Goal: Communication & Community: Answer question/provide support

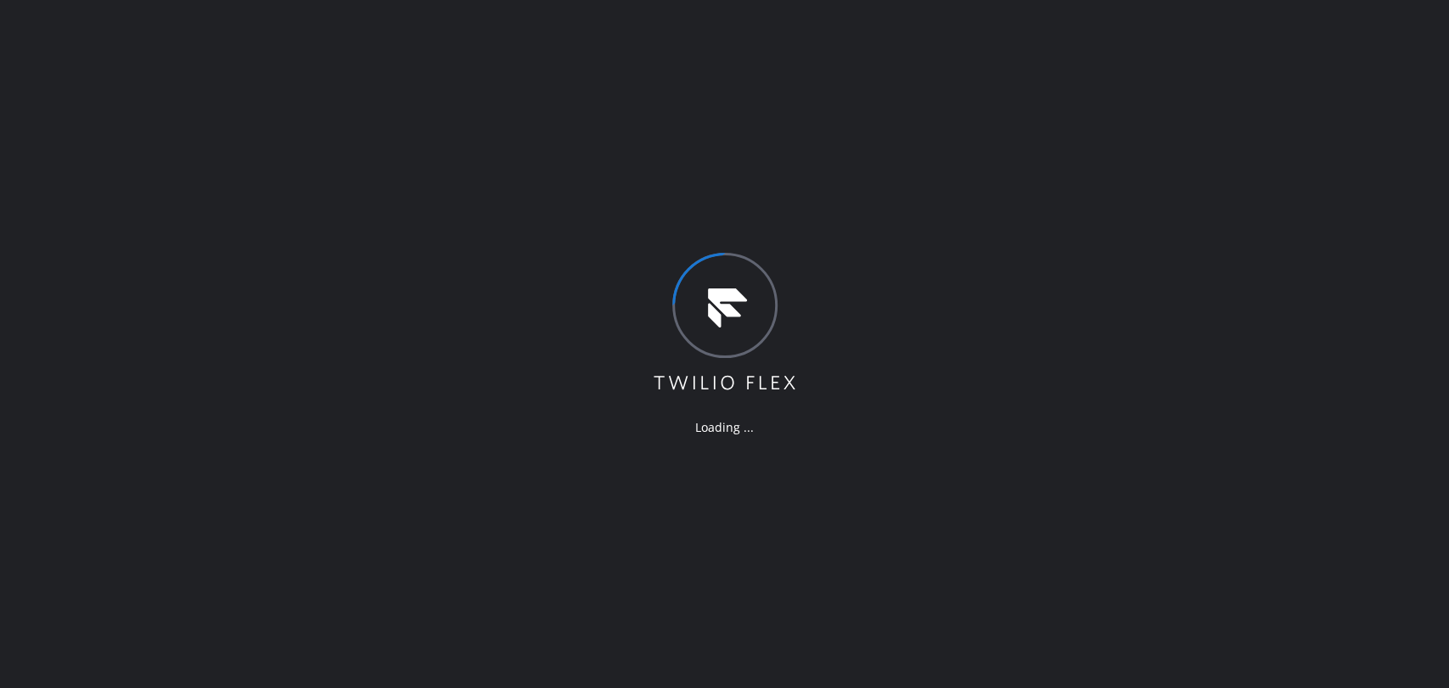
click at [1250, 183] on div "Loading ..." at bounding box center [724, 344] width 1449 height 688
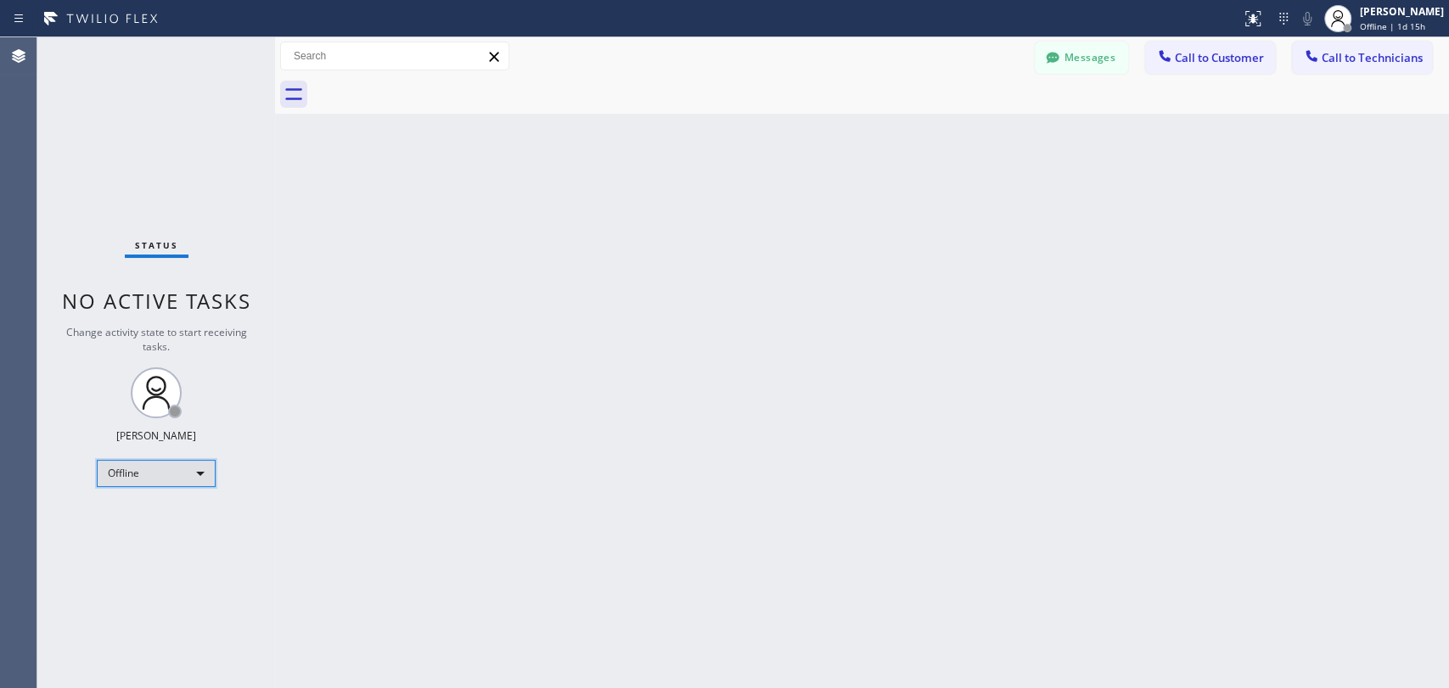
click at [154, 480] on div "Offline" at bounding box center [156, 473] width 119 height 27
click at [155, 514] on li "Available" at bounding box center [155, 516] width 115 height 20
click at [190, 469] on div "Available" at bounding box center [156, 465] width 119 height 27
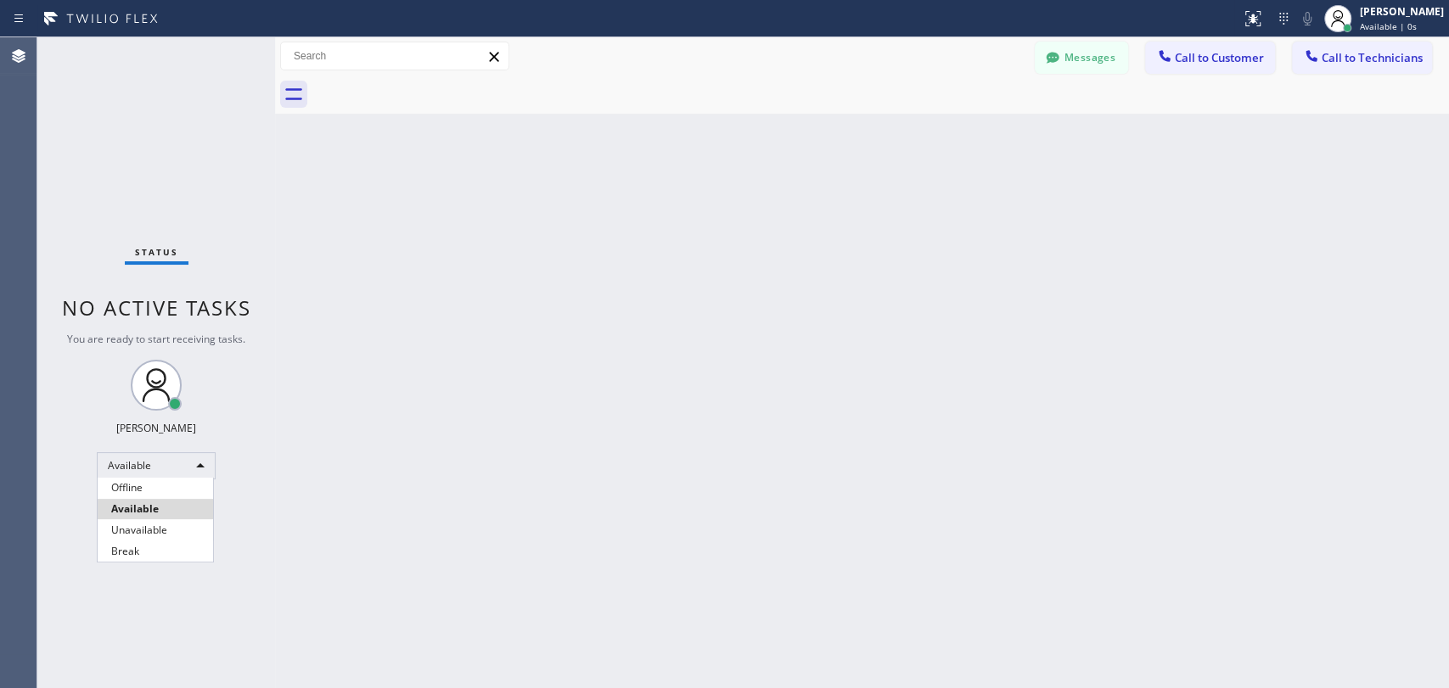
click at [177, 526] on li "Unavailable" at bounding box center [155, 530] width 115 height 20
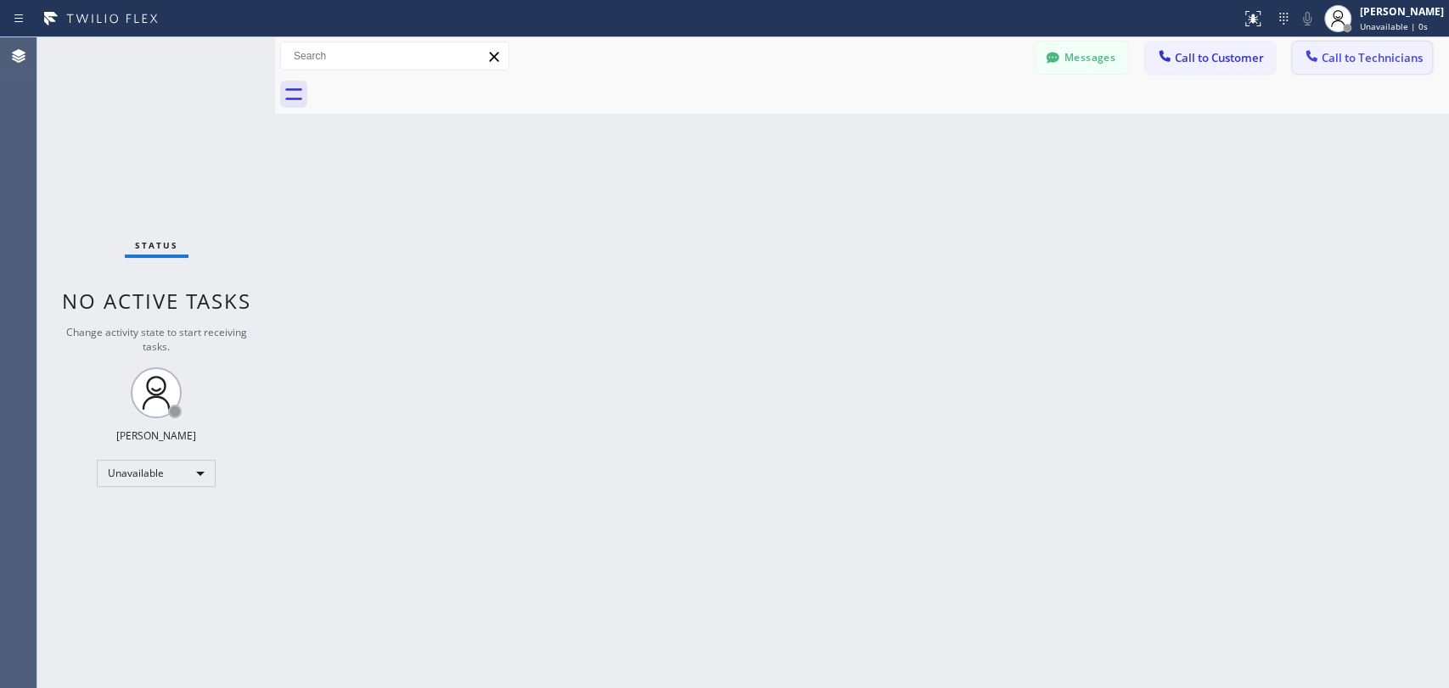
click at [1322, 50] on span "Call to Technicians" at bounding box center [1372, 57] width 101 height 15
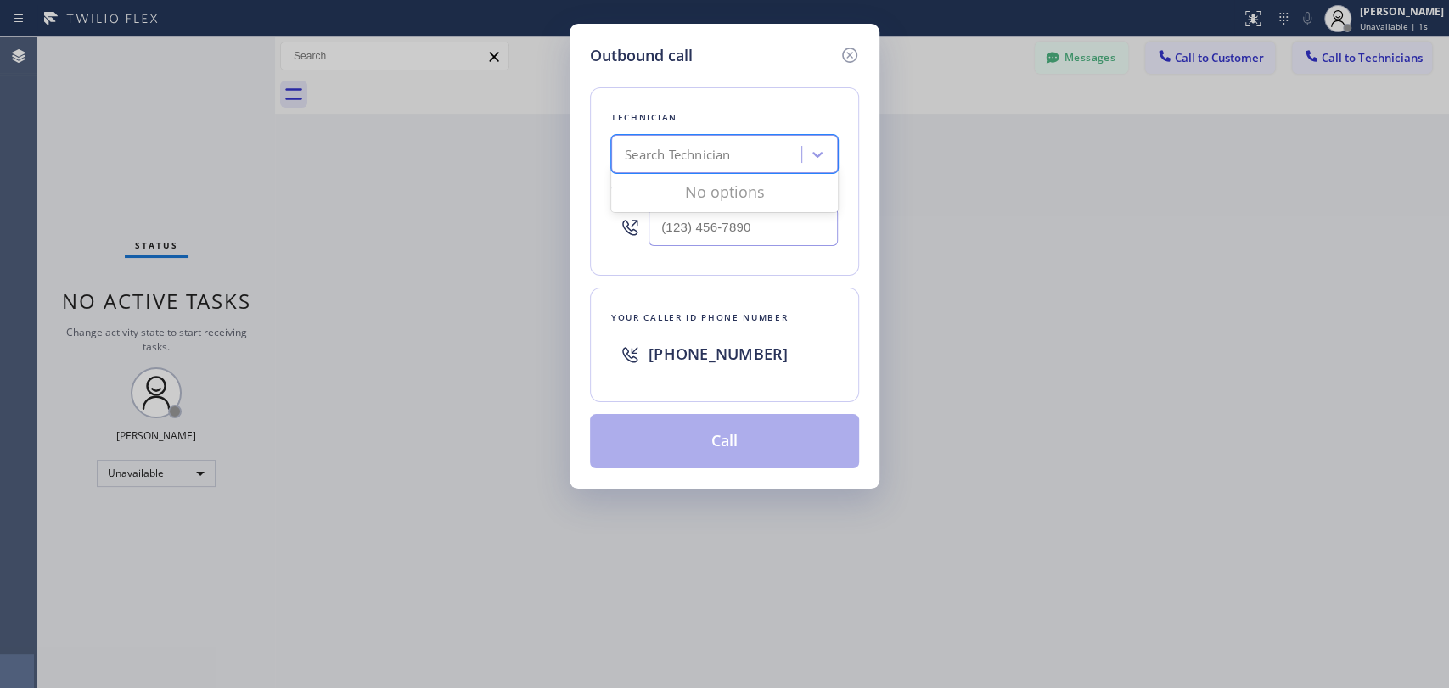
click at [712, 158] on div "Search Technician" at bounding box center [677, 155] width 105 height 20
type input "vadim"
click at [690, 189] on div "[PERSON_NAME]" at bounding box center [724, 190] width 227 height 31
type input "[PHONE_NUMBER]"
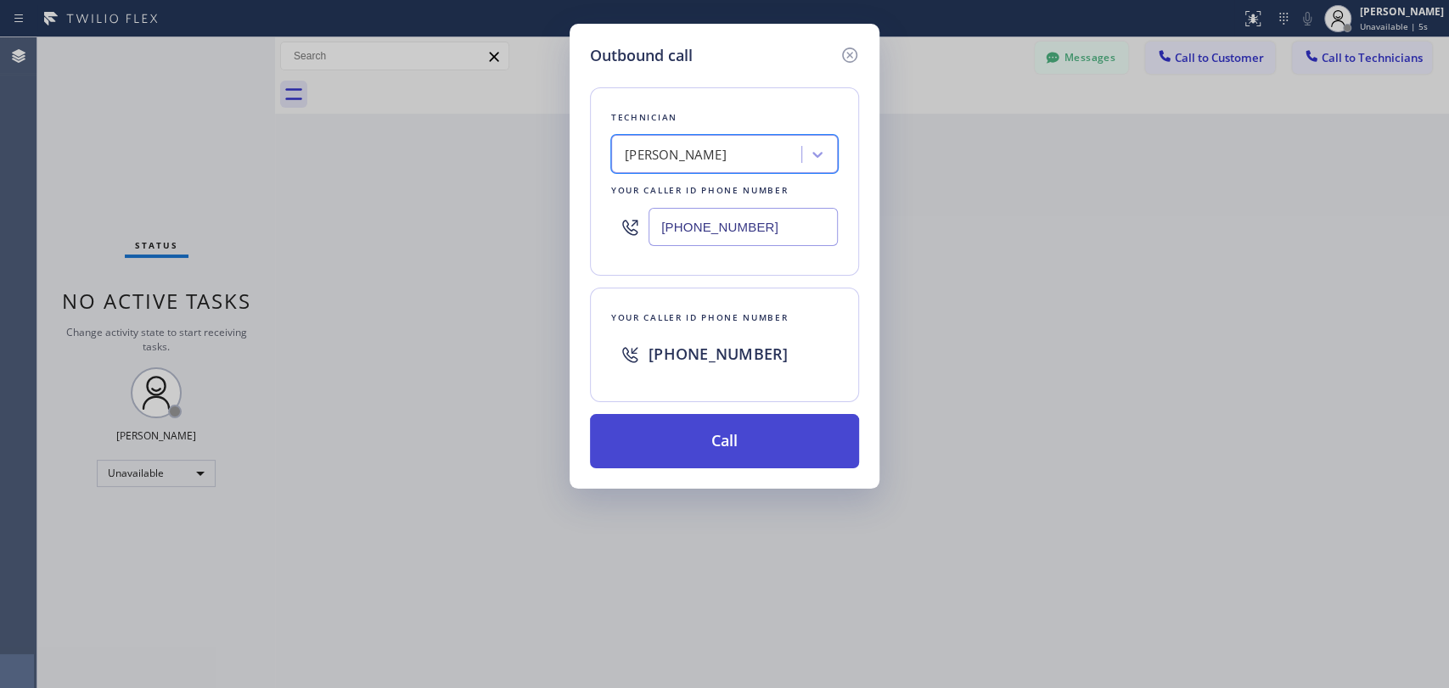
click at [741, 442] on button "Call" at bounding box center [724, 441] width 269 height 54
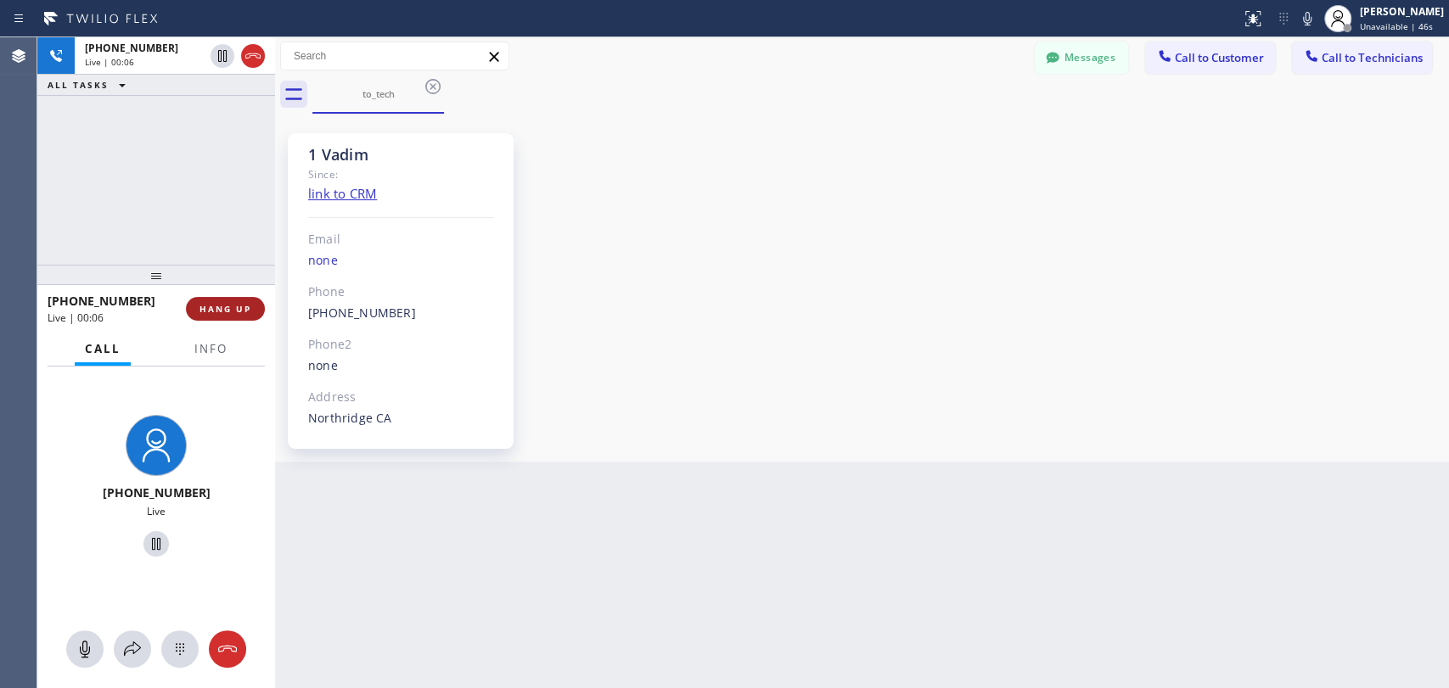
click at [255, 309] on button "HANG UP" at bounding box center [225, 309] width 79 height 24
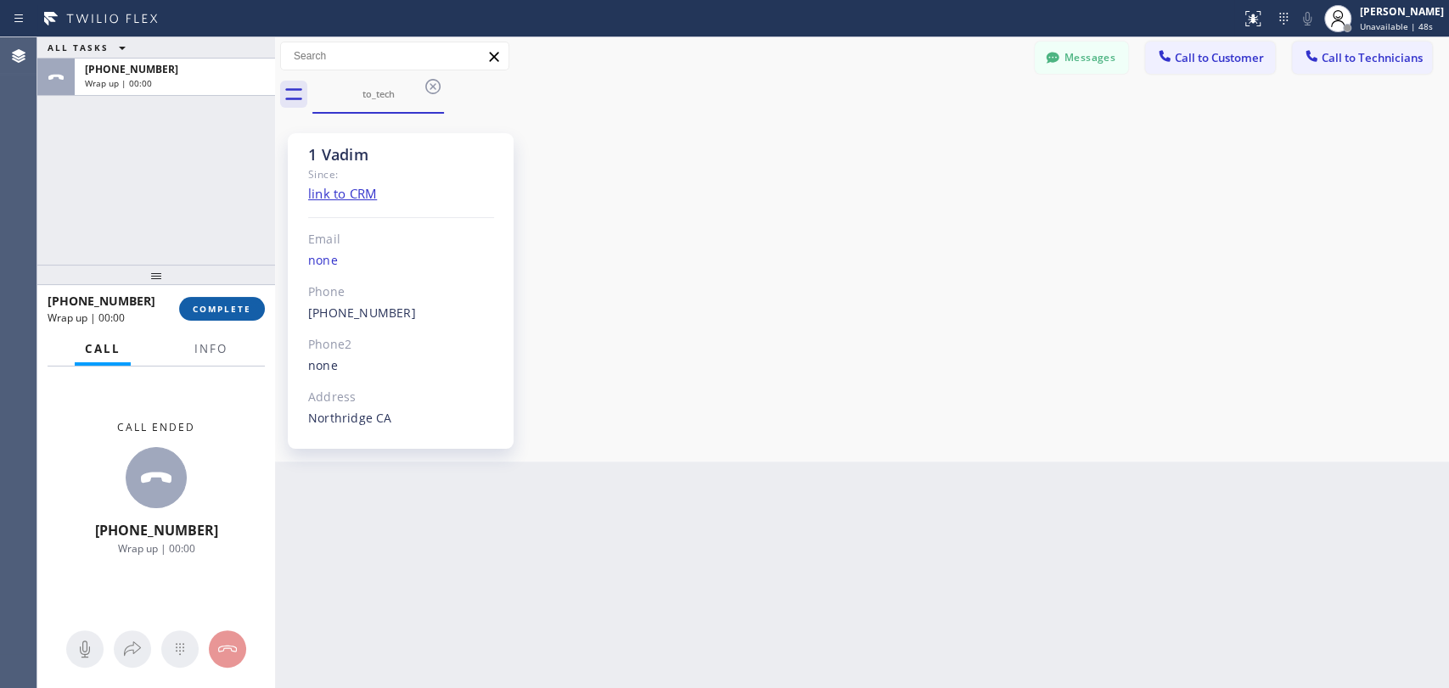
click at [241, 312] on span "COMPLETE" at bounding box center [222, 309] width 59 height 12
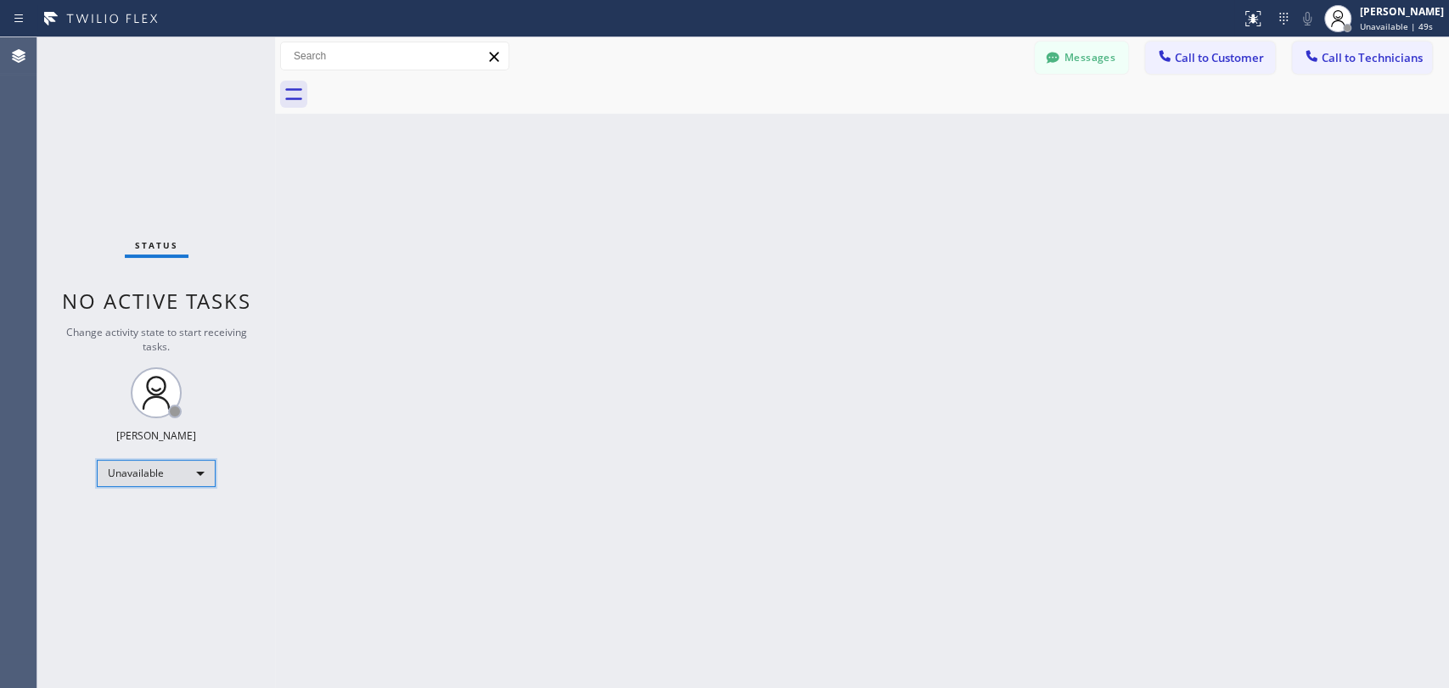
click at [171, 479] on div "Unavailable" at bounding box center [156, 473] width 119 height 27
click at [164, 520] on li "Available" at bounding box center [155, 516] width 115 height 20
click at [1347, 63] on span "Call to Technicians" at bounding box center [1372, 57] width 101 height 15
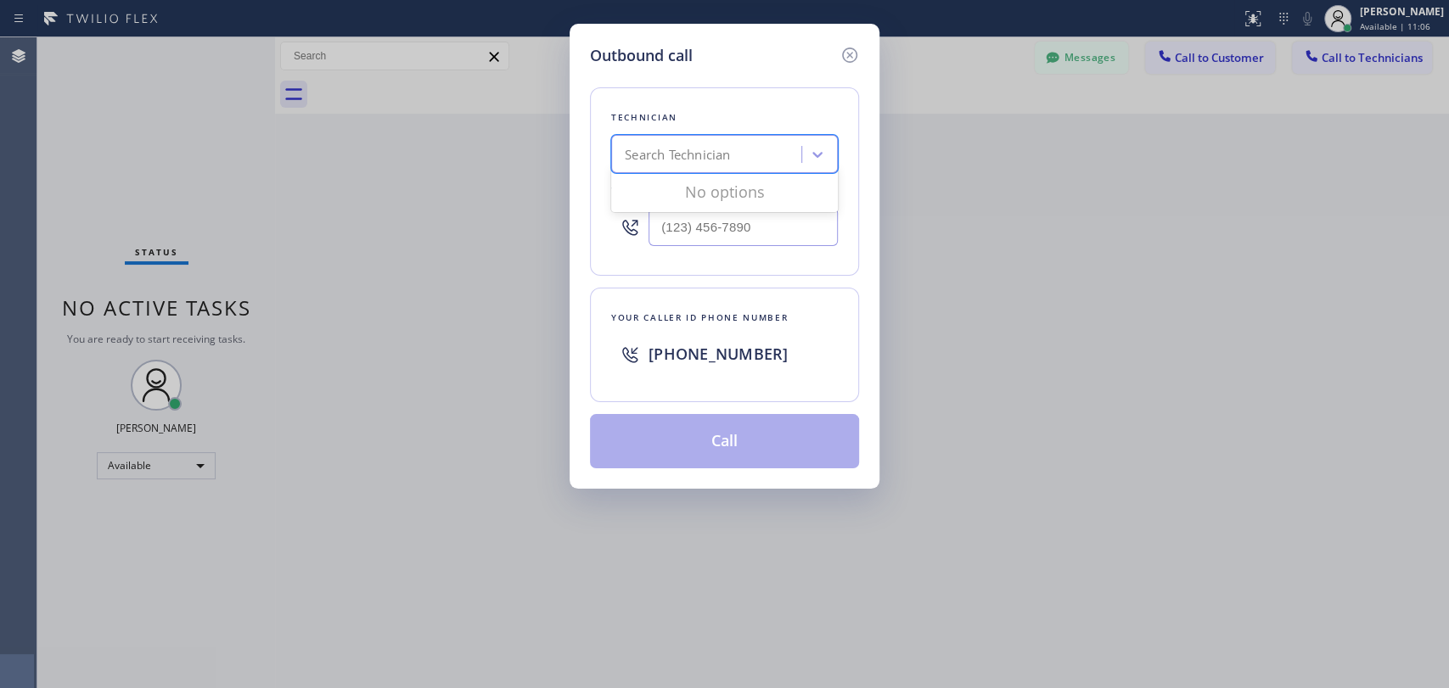
click at [706, 158] on div "Search Technician" at bounding box center [677, 155] width 105 height 20
type input "vadim"
click at [716, 194] on div "[PERSON_NAME]" at bounding box center [724, 190] width 227 height 31
type input "[PHONE_NUMBER]"
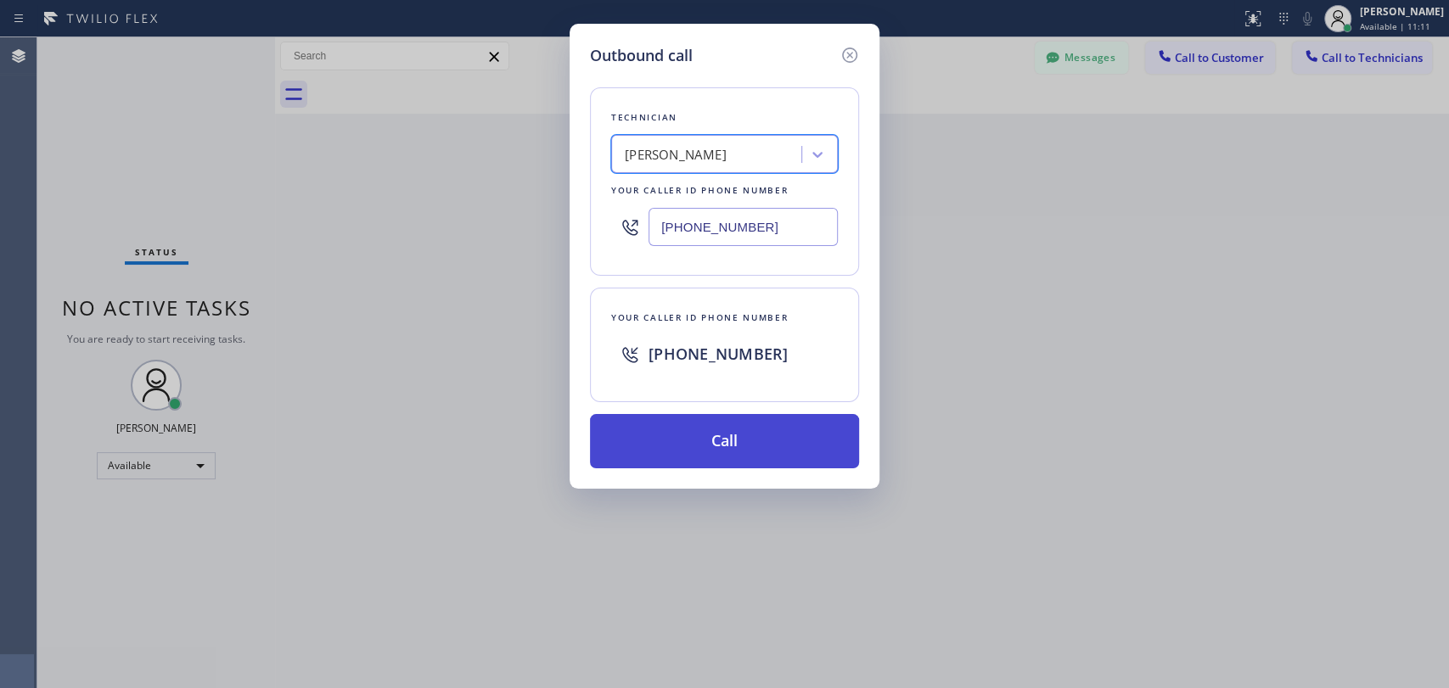
click at [763, 445] on button "Call" at bounding box center [724, 441] width 269 height 54
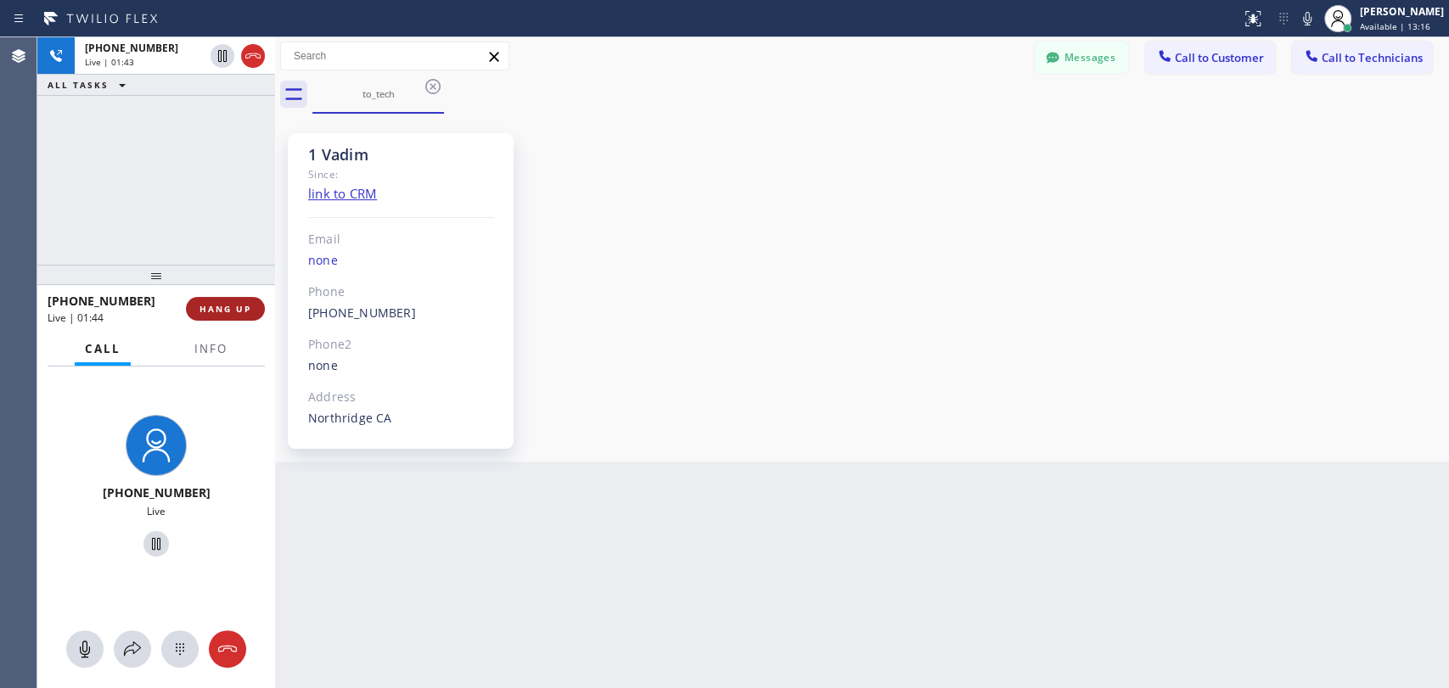
click at [224, 314] on span "HANG UP" at bounding box center [225, 309] width 52 height 12
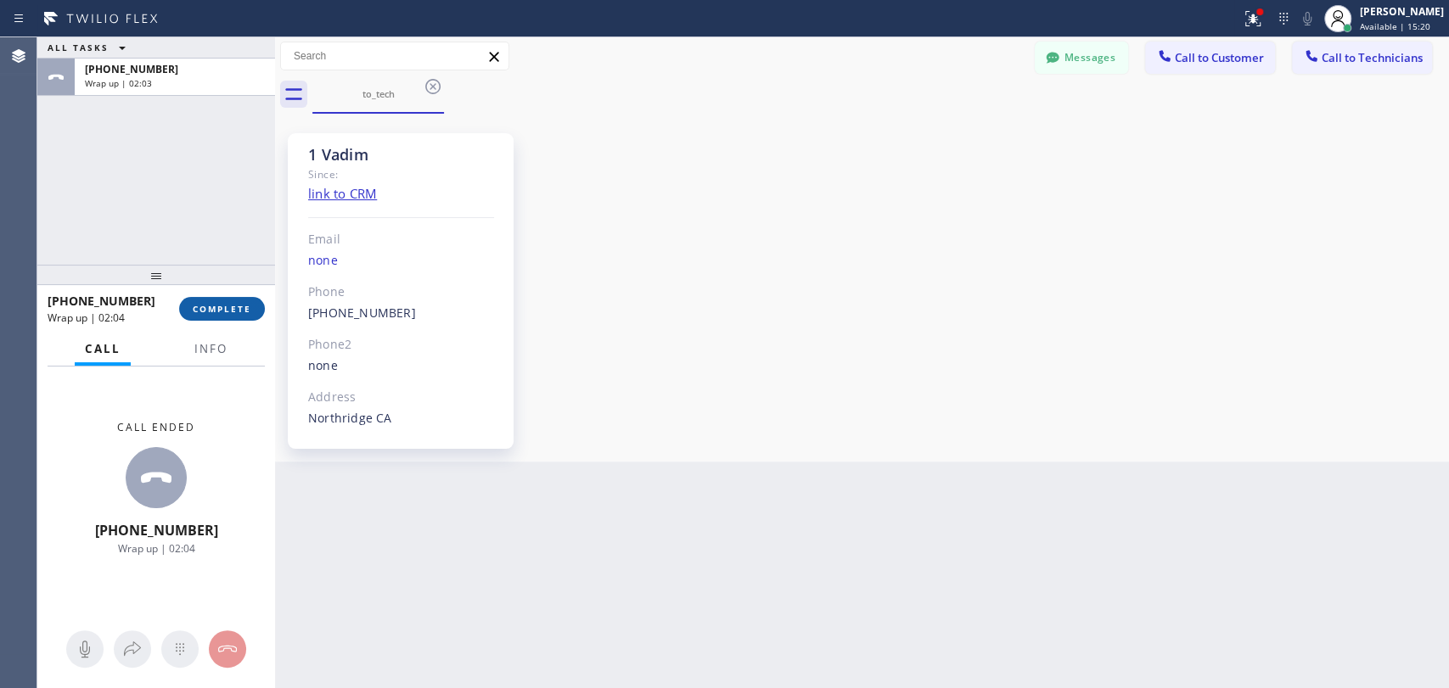
click at [250, 297] on button "COMPLETE" at bounding box center [222, 309] width 86 height 24
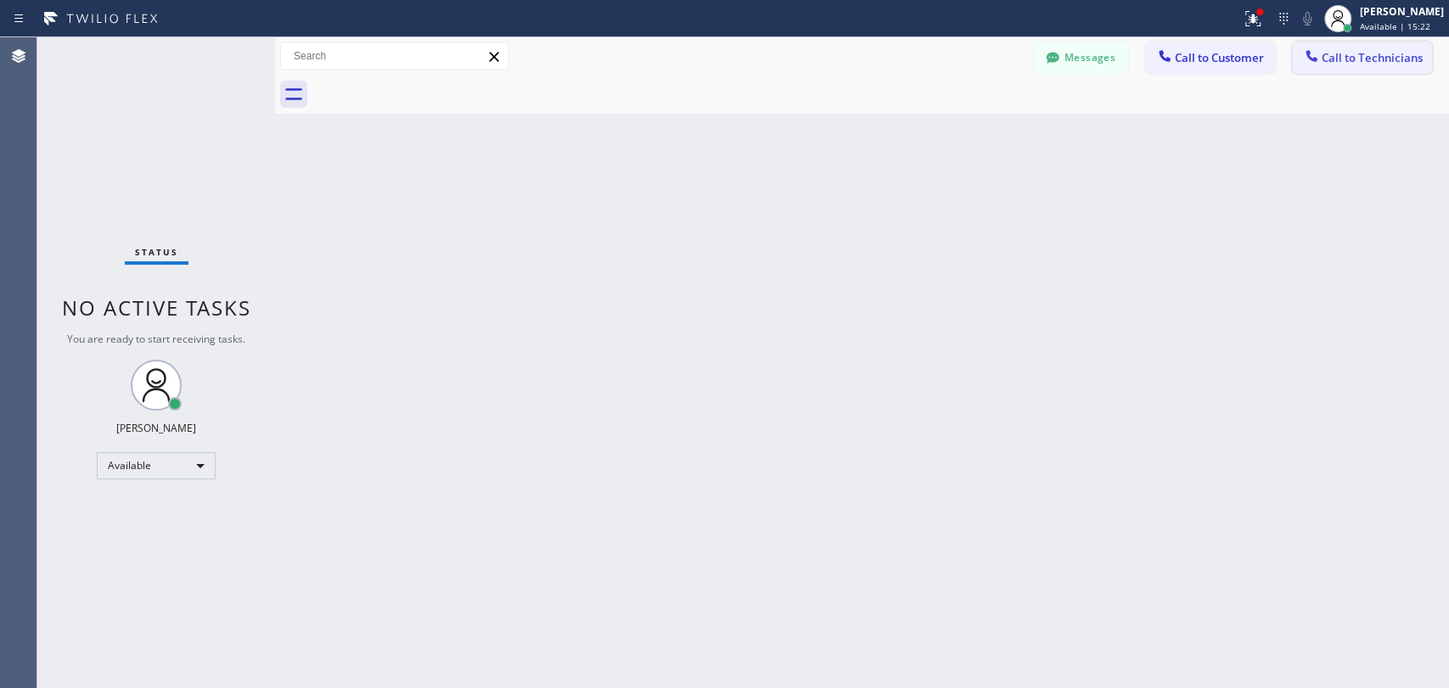
click at [1362, 69] on button "Call to Technicians" at bounding box center [1362, 58] width 140 height 32
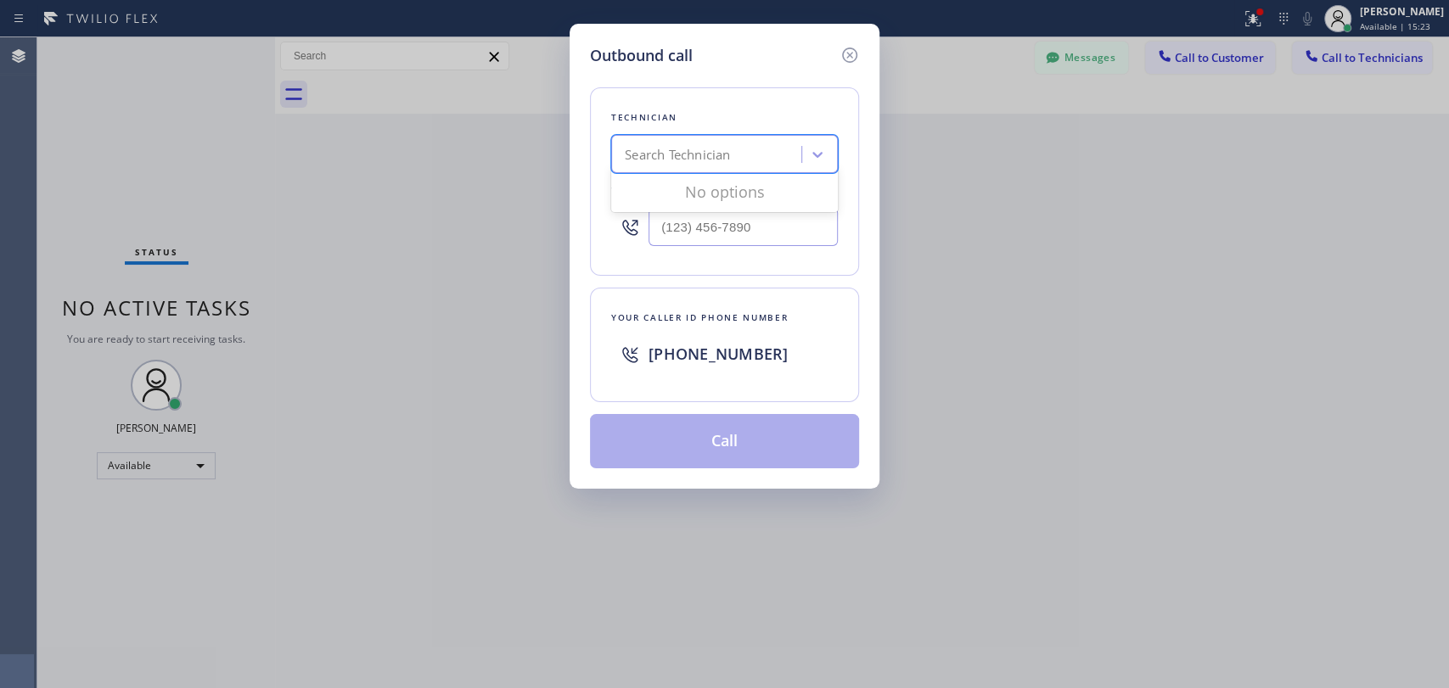
click at [685, 154] on div "Search Technician" at bounding box center [677, 155] width 105 height 20
type input "[PERSON_NAME]"
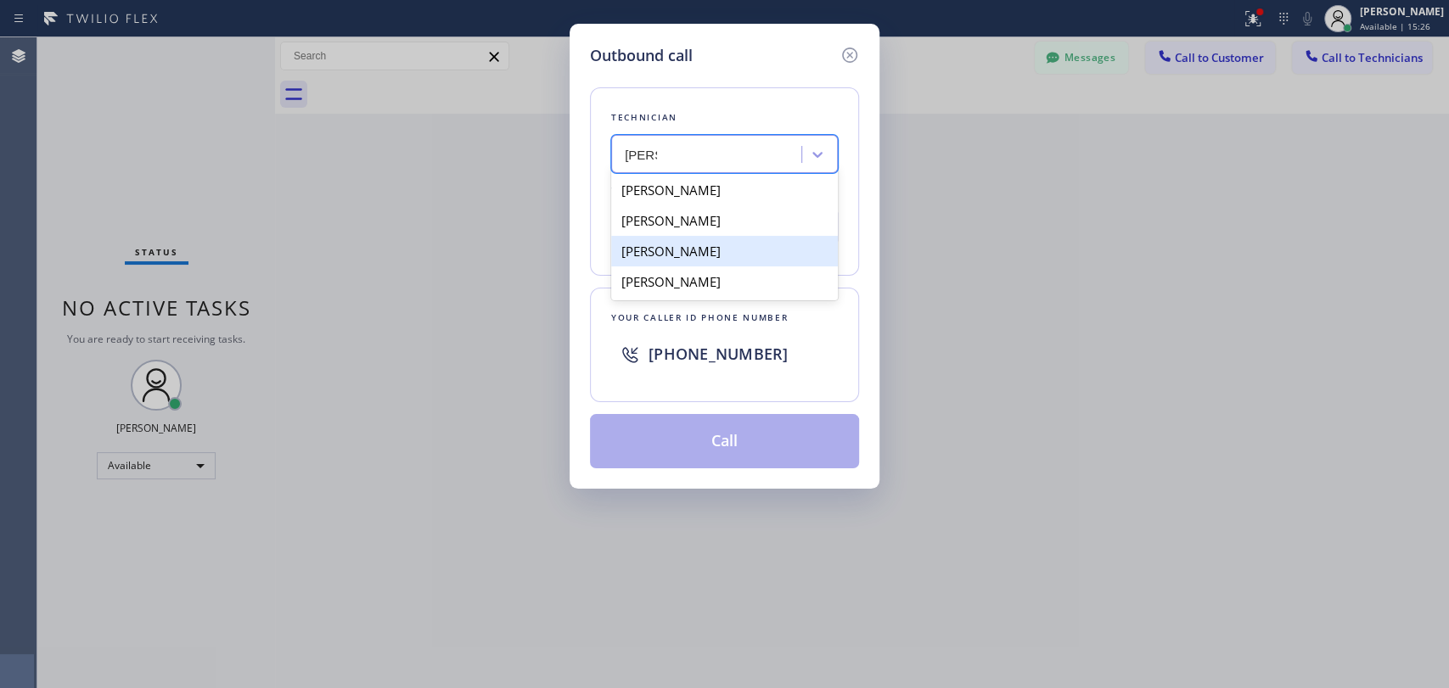
click at [733, 246] on div "[PERSON_NAME]" at bounding box center [724, 251] width 227 height 31
type input "[PHONE_NUMBER]"
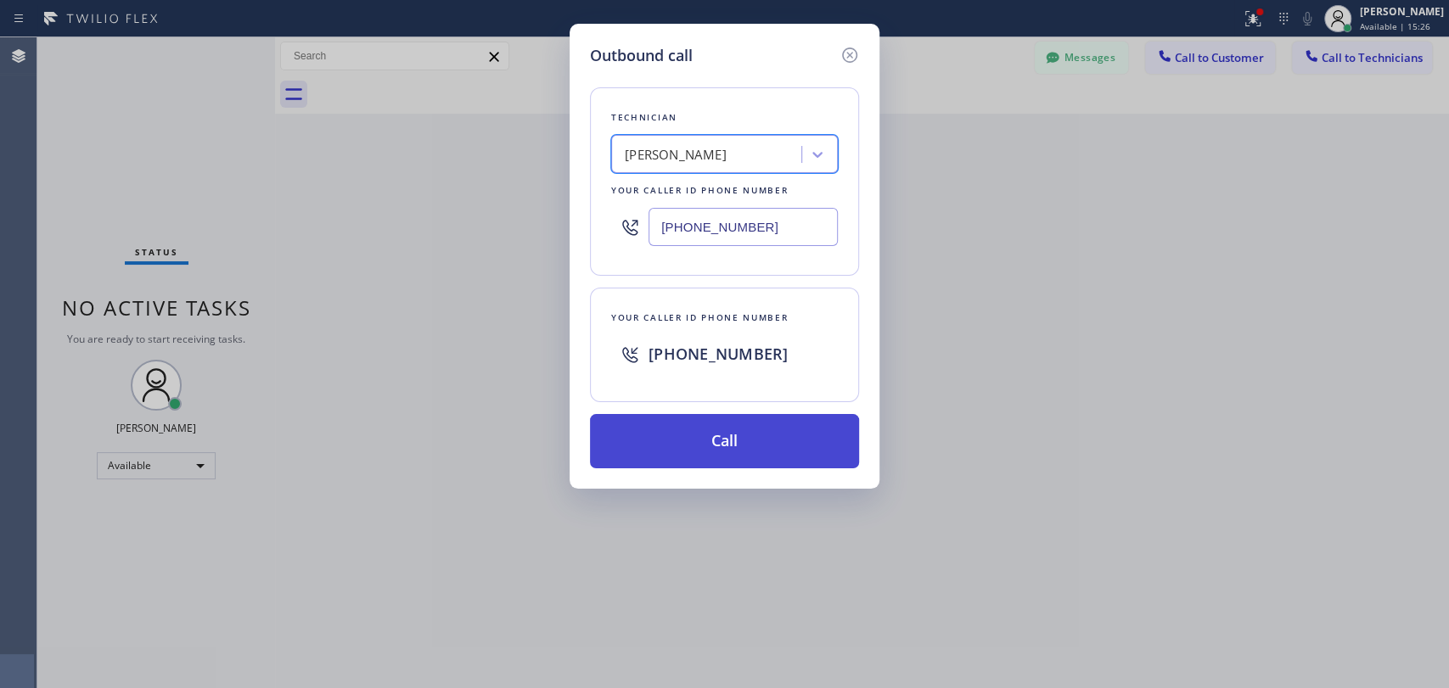
click at [750, 442] on button "Call" at bounding box center [724, 441] width 269 height 54
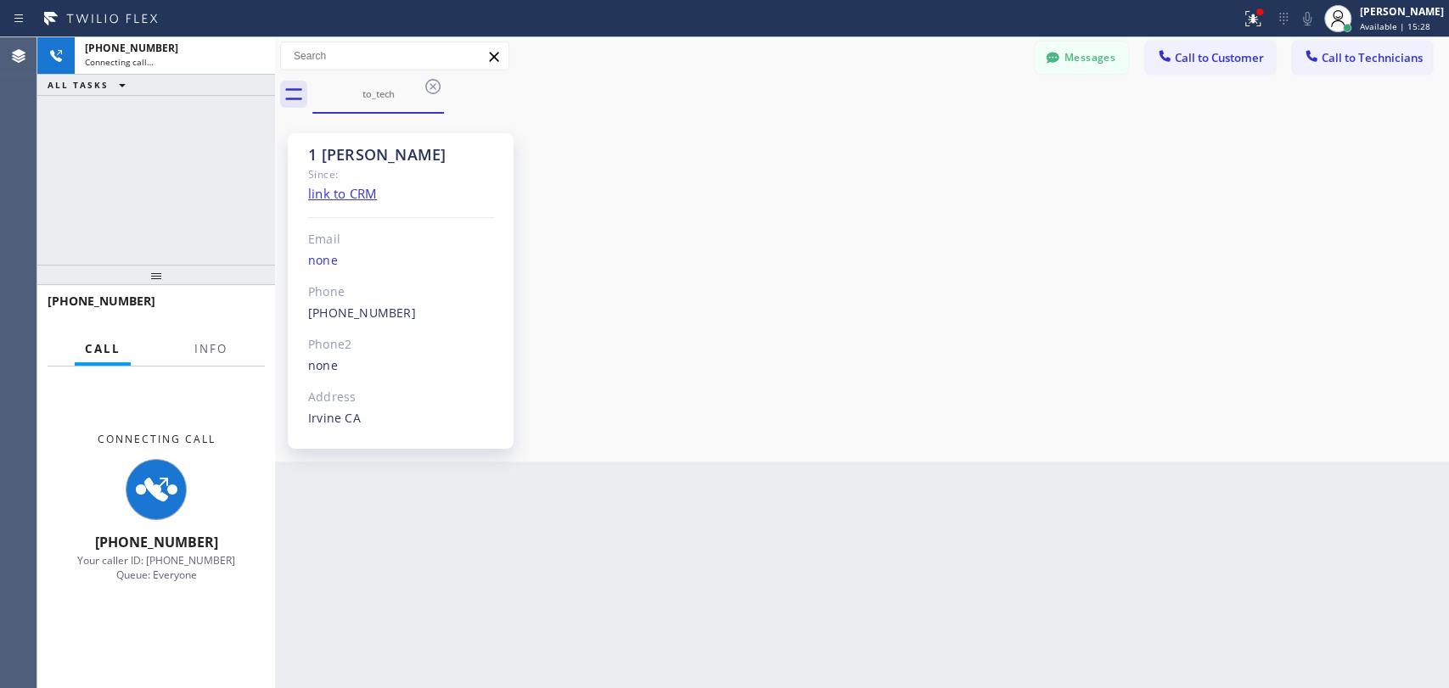
scroll to position [7760, 0]
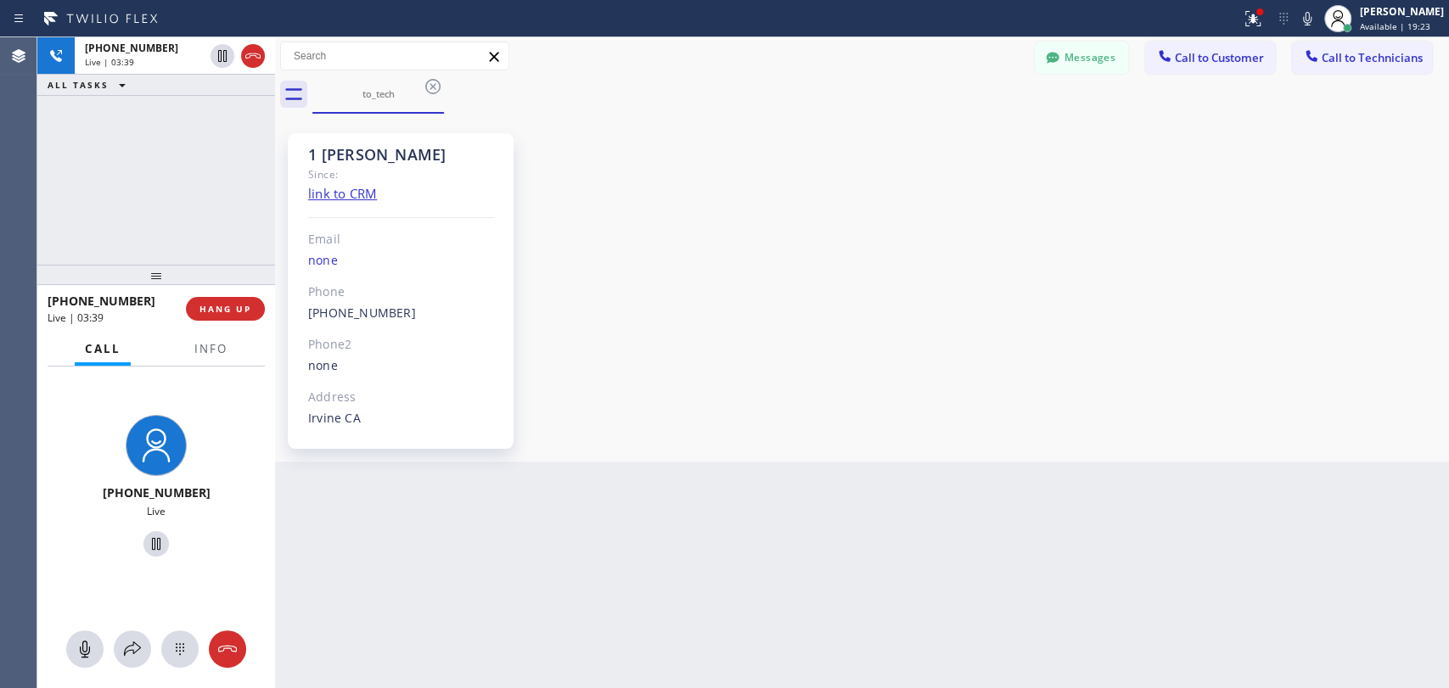
click at [256, 256] on div "[PHONE_NUMBER] Live | 03:39 ALL TASKS ALL TASKS ACTIVE TASKS TASKS IN WRAP UP" at bounding box center [156, 151] width 238 height 228
click at [233, 309] on span "HANG UP" at bounding box center [225, 309] width 52 height 12
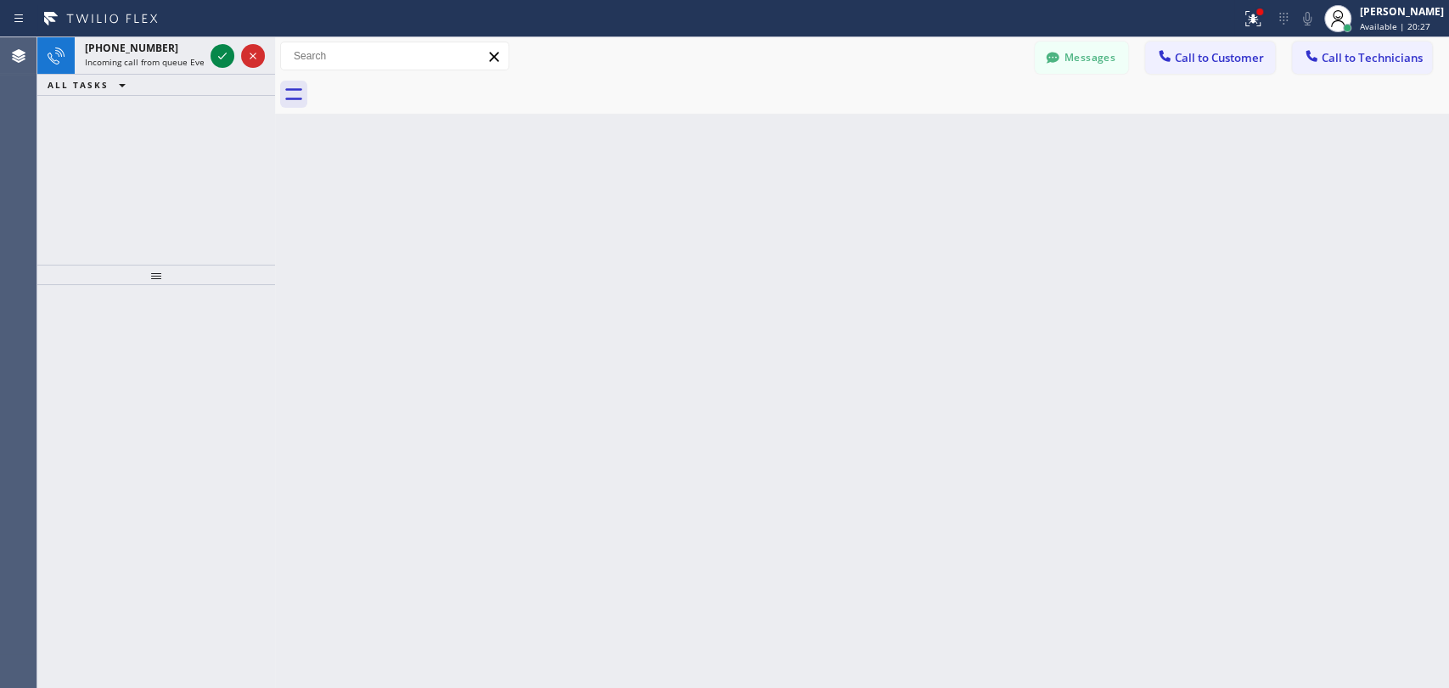
drag, startPoint x: 1330, startPoint y: 324, endPoint x: 1284, endPoint y: 312, distance: 48.4
click at [1331, 323] on div "Back to Dashboard Change Sender ID Customers Technicians AC Ava Chanok [DATE] 0…" at bounding box center [862, 362] width 1174 height 651
